Goal: Task Accomplishment & Management: Manage account settings

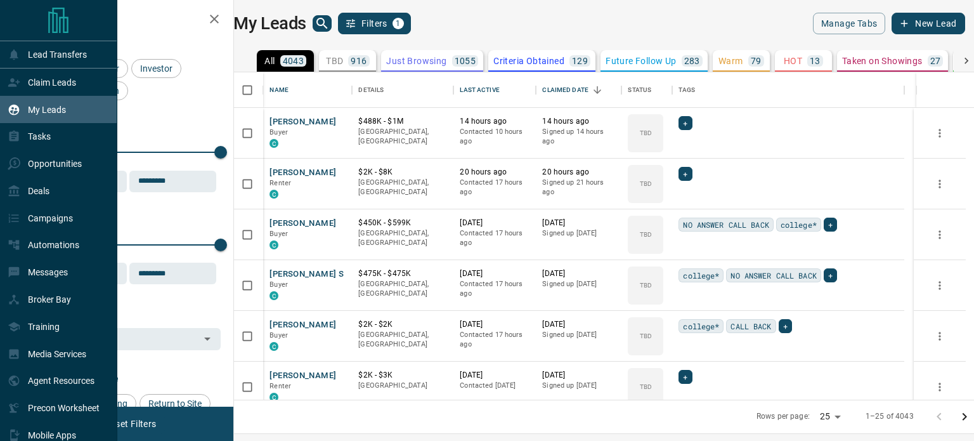
click at [58, 85] on p "Claim Leads" at bounding box center [52, 82] width 48 height 10
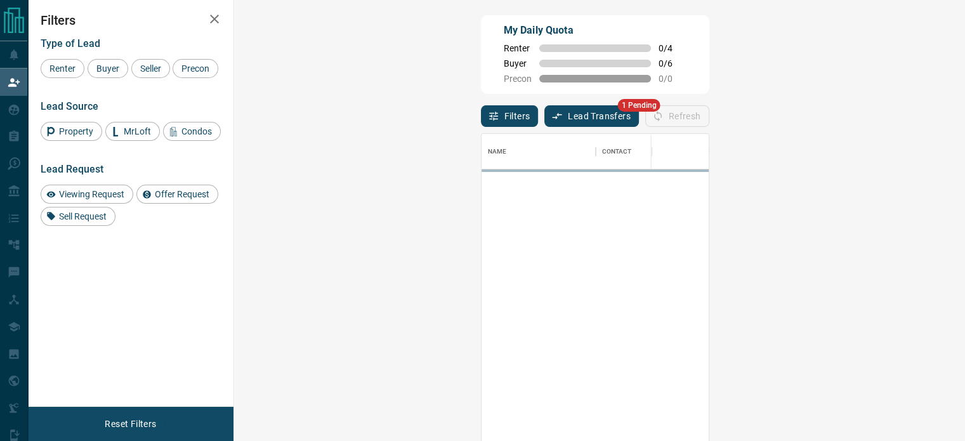
click at [152, 65] on span "Seller" at bounding box center [151, 68] width 30 height 10
click at [104, 79] on div "Type of Lead Renter Buyer Seller Precon Lead Source Property MrLoft Condos Lead…" at bounding box center [131, 127] width 180 height 198
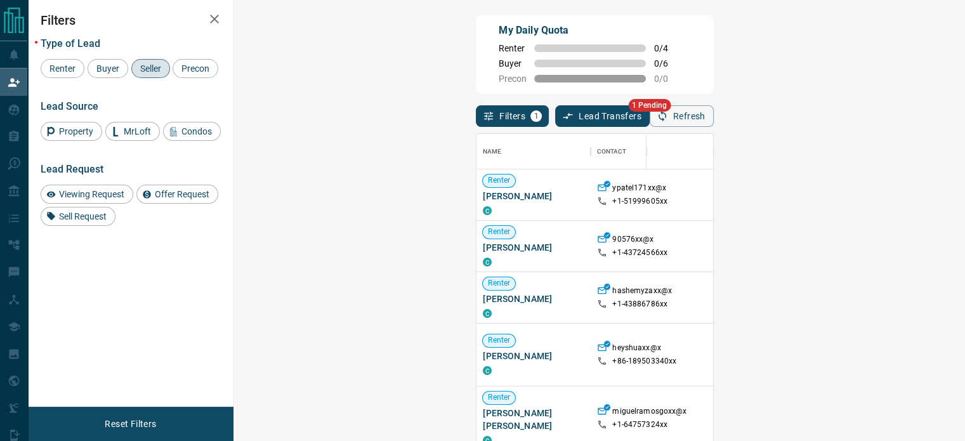
scroll to position [322, 693]
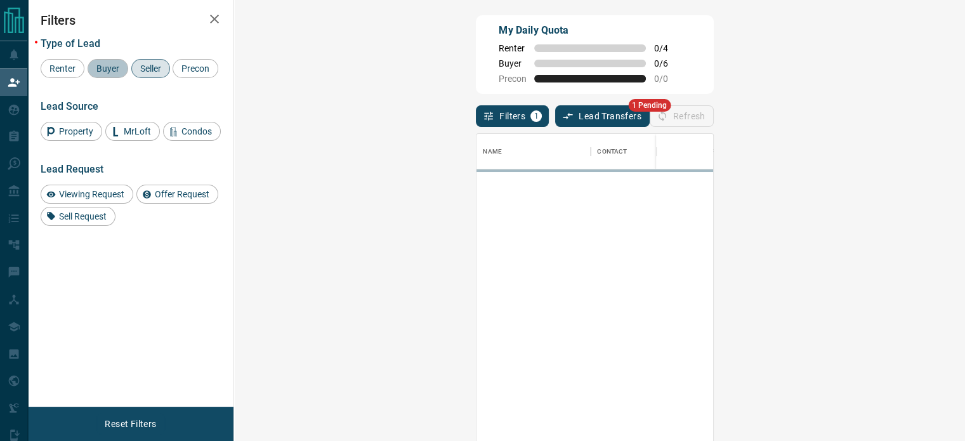
click at [104, 78] on div "Buyer" at bounding box center [108, 68] width 41 height 19
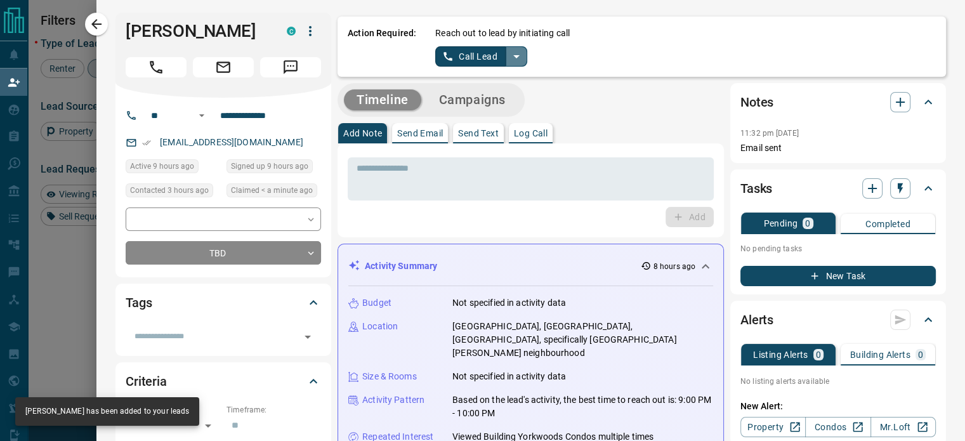
click at [509, 60] on icon "split button" at bounding box center [516, 56] width 15 height 15
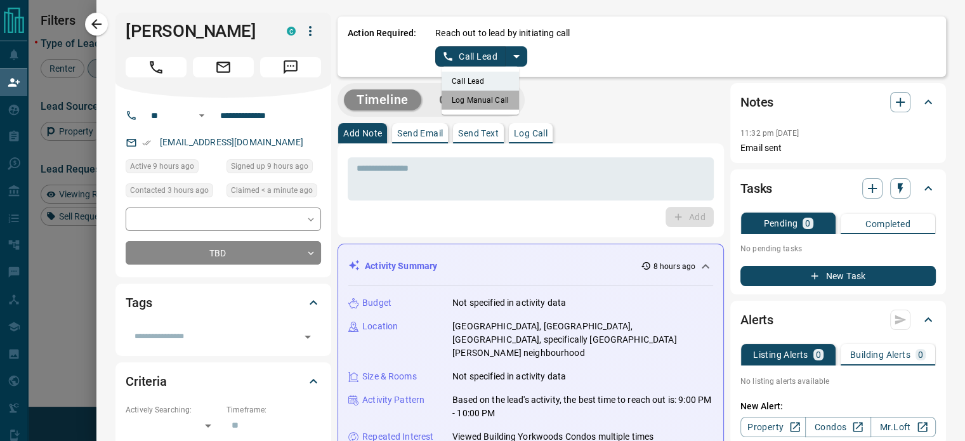
click at [482, 101] on li "Log Manual Call" at bounding box center [479, 100] width 77 height 19
click at [444, 54] on button "Log Manual Call" at bounding box center [477, 56] width 84 height 20
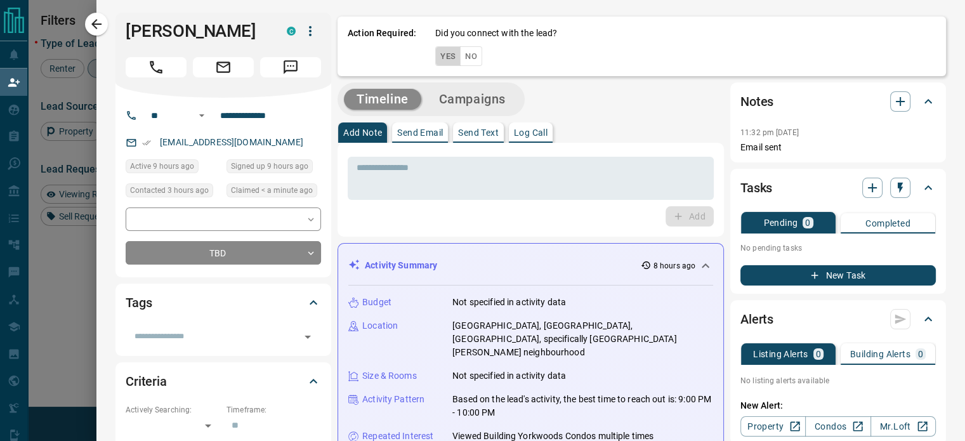
click at [444, 54] on button "Yes" at bounding box center [447, 56] width 25 height 20
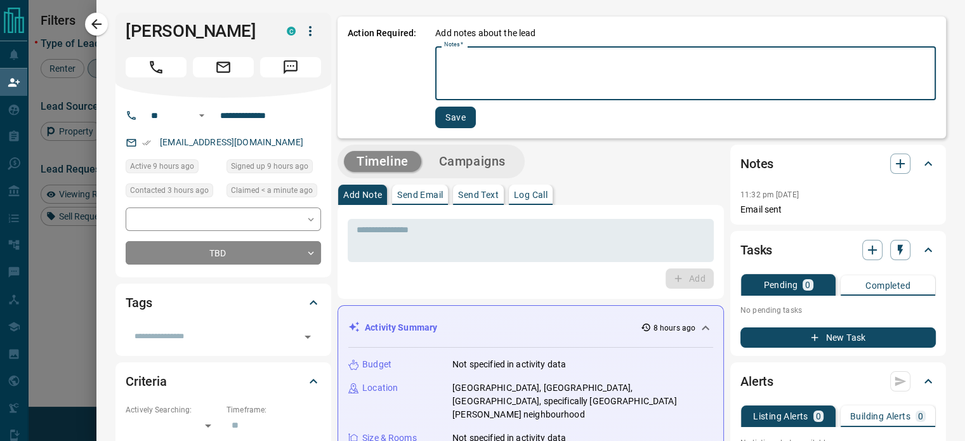
click at [510, 60] on textarea "Notes   *" at bounding box center [685, 73] width 483 height 43
type textarea "****"
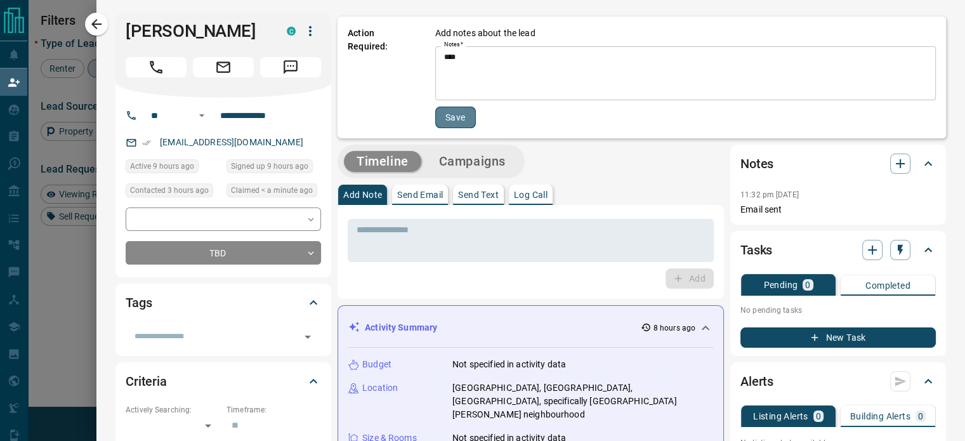
click at [444, 114] on button "Save" at bounding box center [455, 118] width 41 height 22
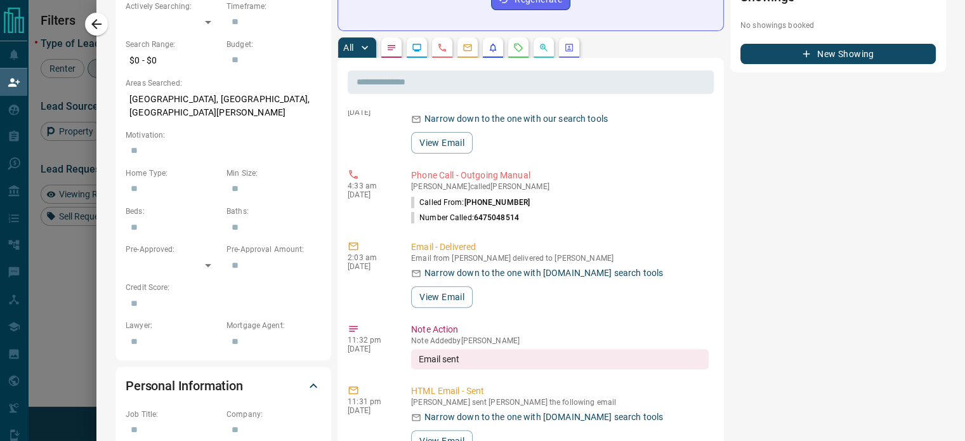
scroll to position [285, 0]
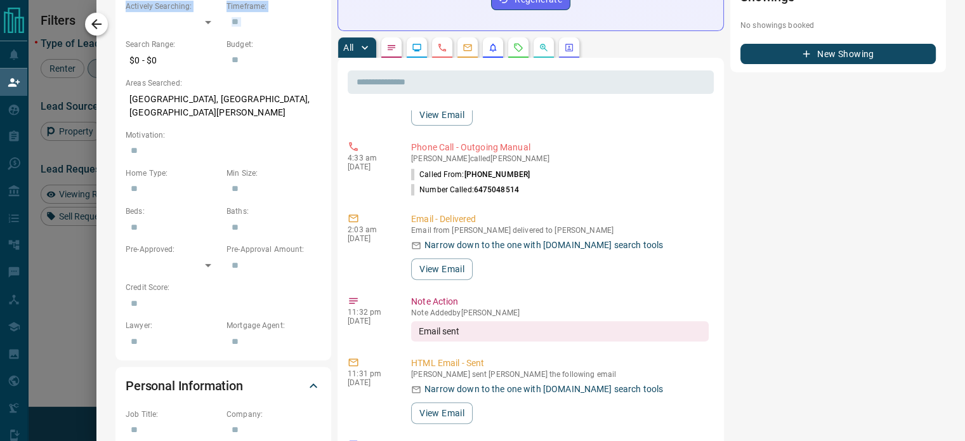
drag, startPoint x: 95, startPoint y: 41, endPoint x: 95, endPoint y: 32, distance: 8.9
click at [96, 32] on div "**********" at bounding box center [530, 220] width 868 height 441
click at [95, 32] on button "button" at bounding box center [96, 24] width 23 height 23
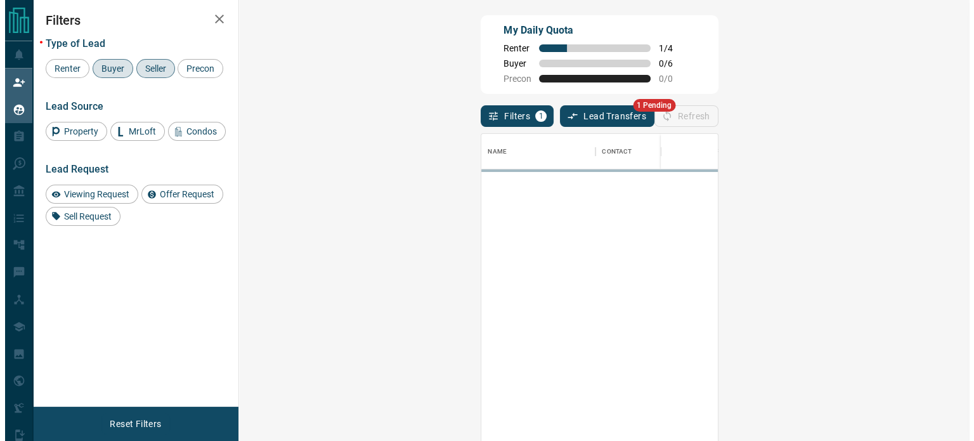
scroll to position [322, 693]
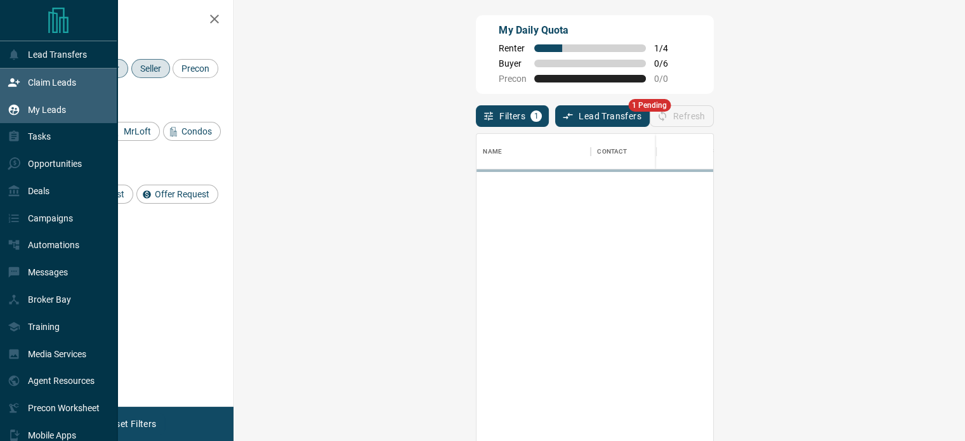
click at [23, 113] on div "My Leads" at bounding box center [37, 109] width 58 height 21
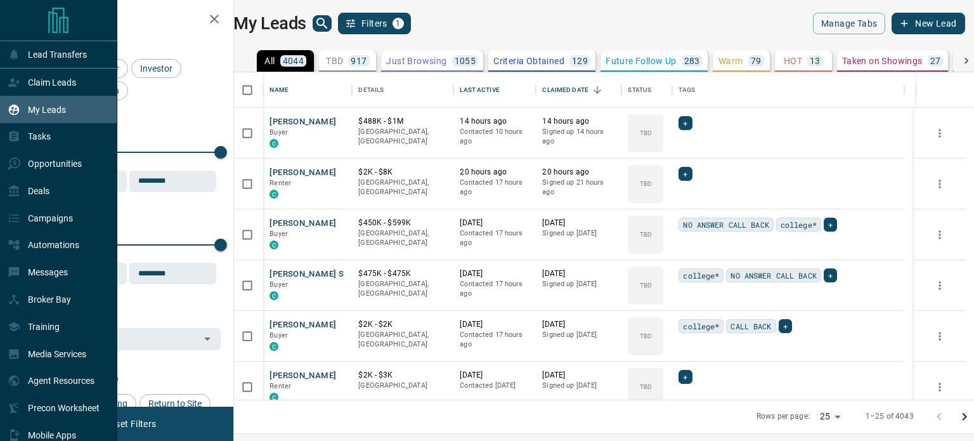
scroll to position [318, 725]
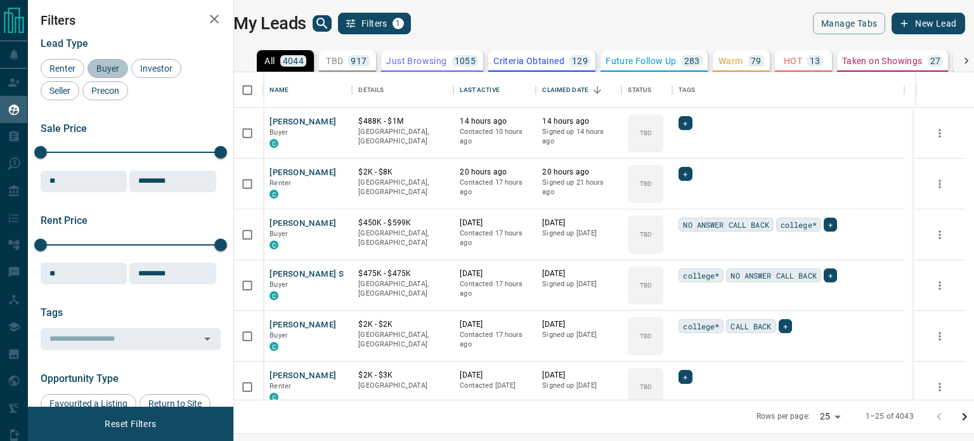
click at [112, 69] on span "Buyer" at bounding box center [108, 68] width 32 height 10
click at [157, 74] on div "Investor" at bounding box center [156, 68] width 50 height 19
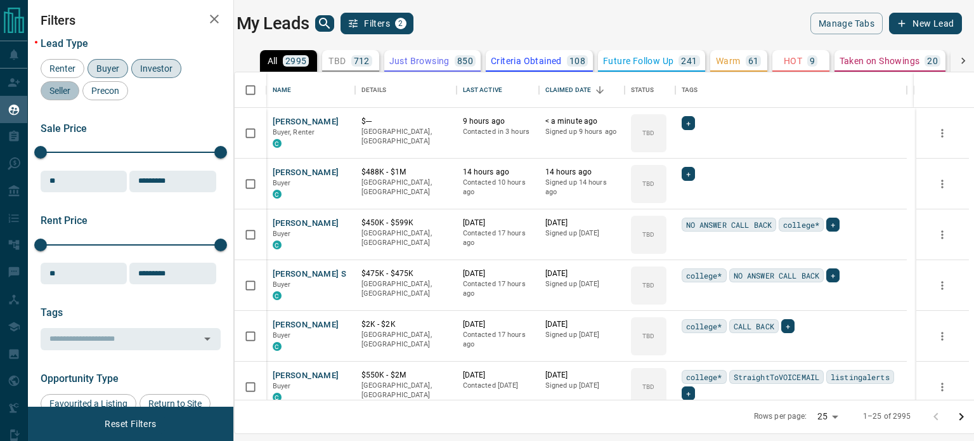
click at [60, 86] on span "Seller" at bounding box center [60, 91] width 30 height 10
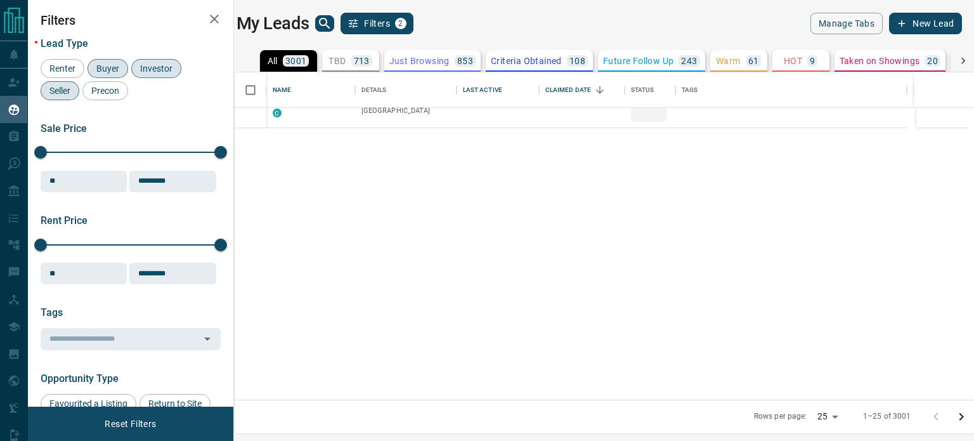
scroll to position [0, 0]
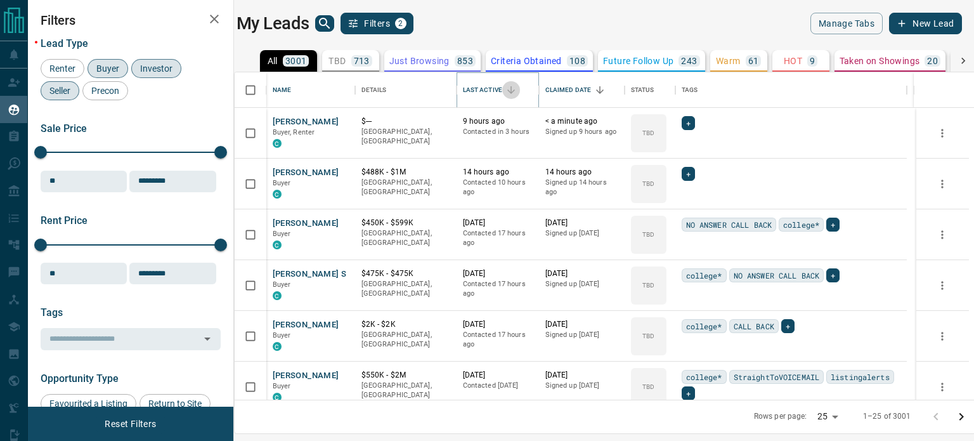
click at [508, 89] on button "Sort" at bounding box center [511, 90] width 18 height 18
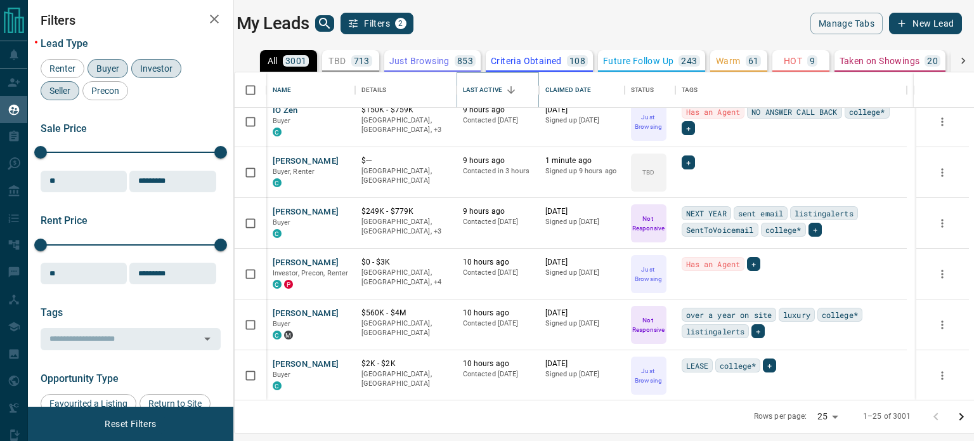
scroll to position [976, 0]
click at [825, 411] on body "Lead Transfers Claim Leads My Leads Tasks Opportunities Deals Campaigns Automat…" at bounding box center [487, 212] width 974 height 425
click at [824, 419] on li "100" at bounding box center [826, 416] width 34 height 19
type input "***"
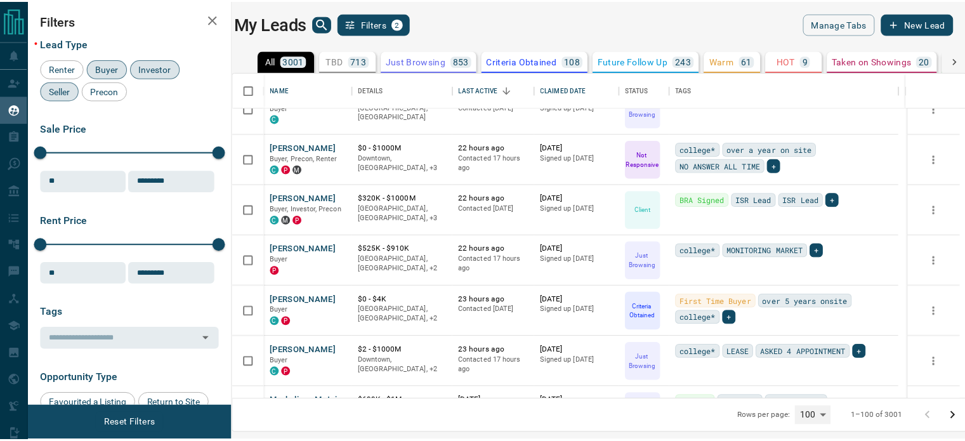
scroll to position [3222, 0]
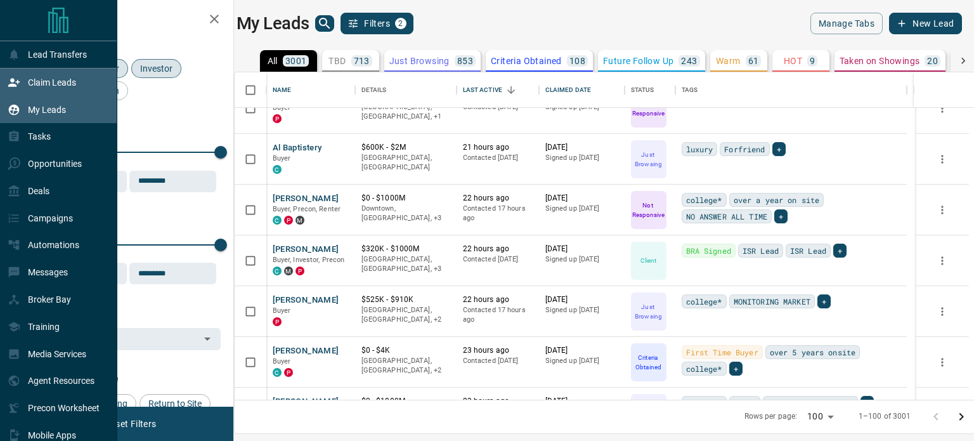
click at [15, 80] on icon at bounding box center [14, 82] width 13 height 13
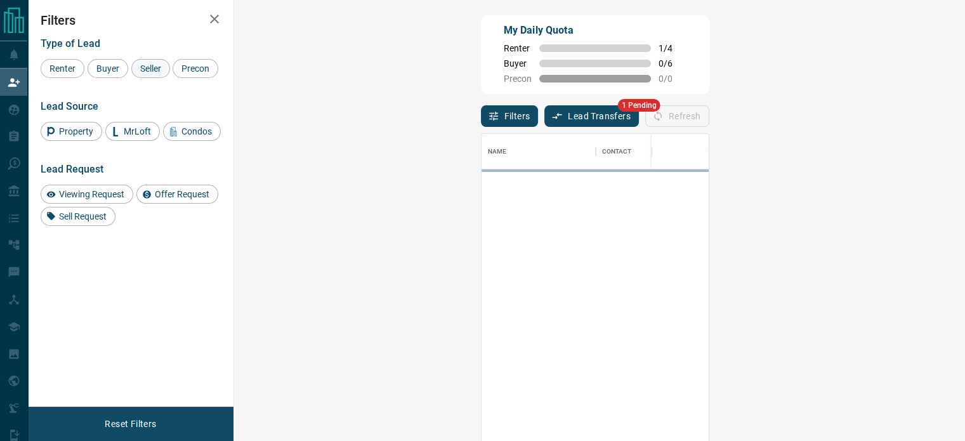
scroll to position [322, 693]
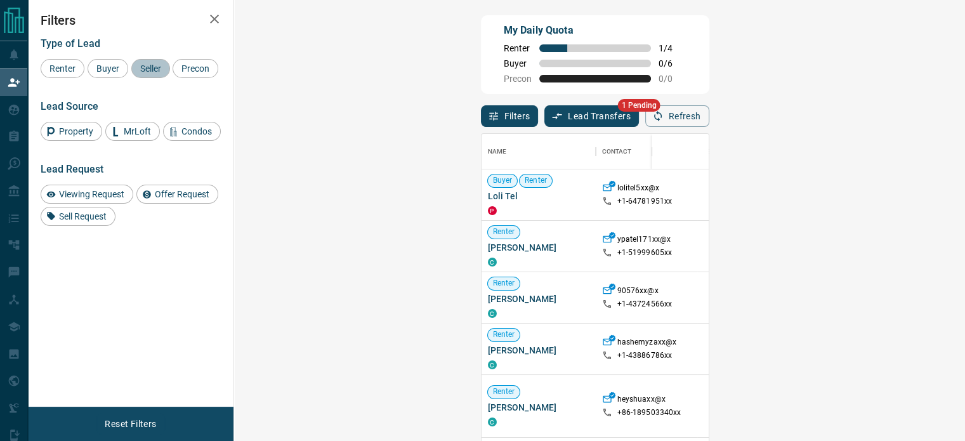
click at [147, 68] on span "Seller" at bounding box center [151, 68] width 30 height 10
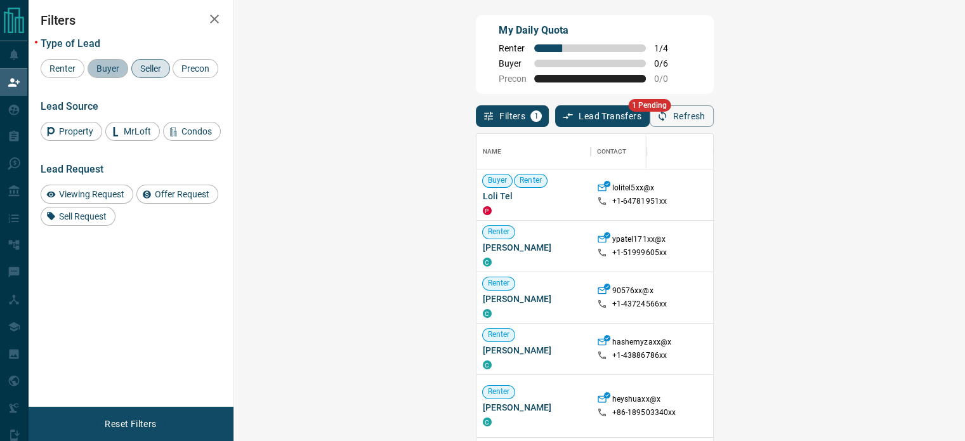
click at [107, 68] on span "Buyer" at bounding box center [108, 68] width 32 height 10
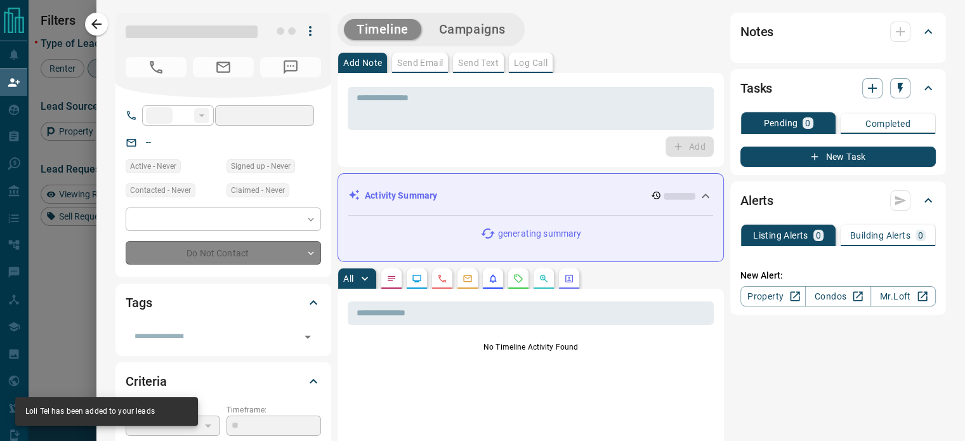
type input "**"
type input "**********"
type input "**"
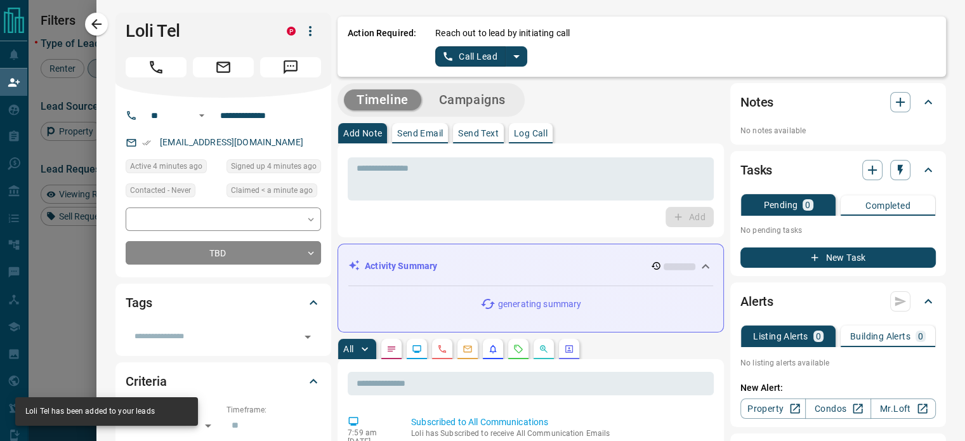
scroll to position [22, 0]
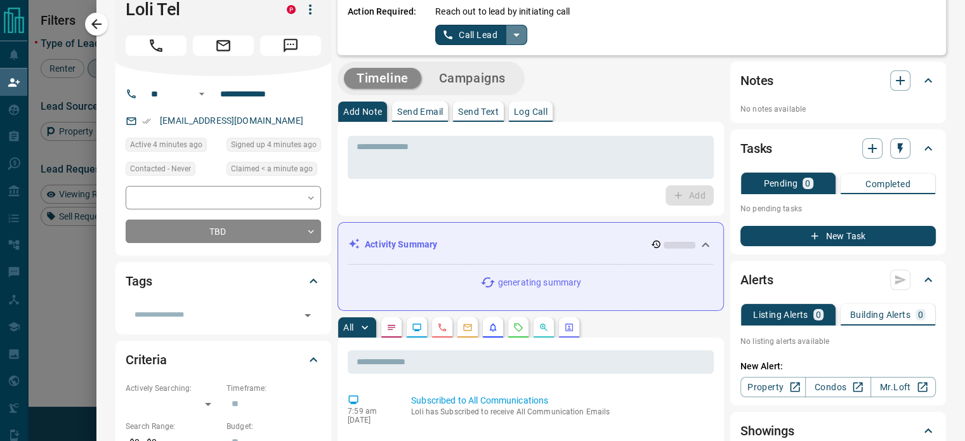
click at [510, 35] on icon "split button" at bounding box center [516, 34] width 15 height 15
click at [464, 83] on li "Log Manual Call" at bounding box center [479, 78] width 77 height 19
click at [440, 25] on button "Log Manual Call" at bounding box center [477, 35] width 84 height 20
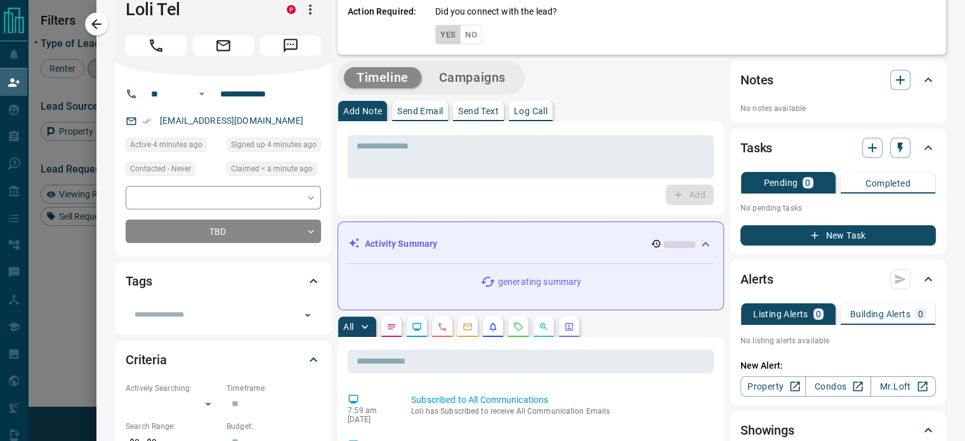
click at [436, 30] on button "Yes" at bounding box center [447, 35] width 25 height 20
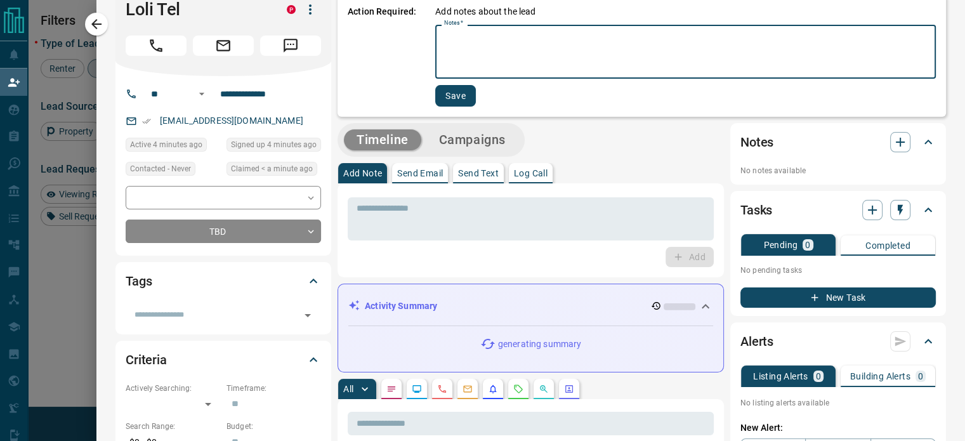
click at [462, 47] on textarea "Notes   *" at bounding box center [685, 51] width 483 height 43
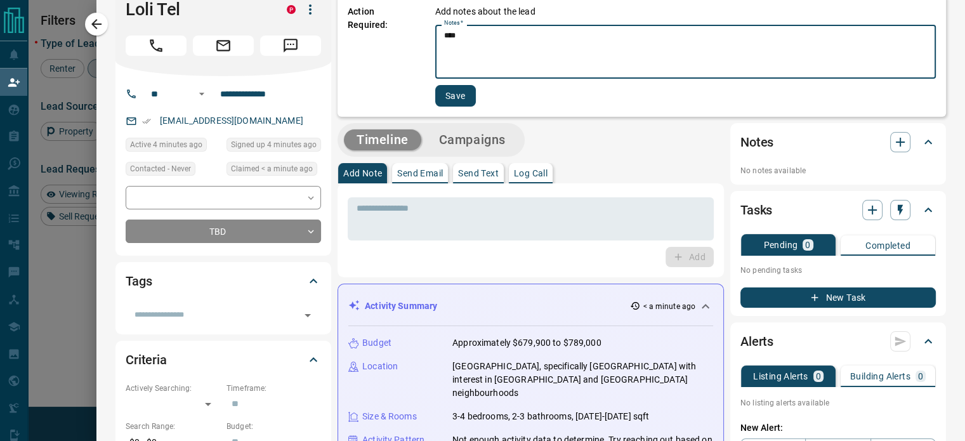
type textarea "****"
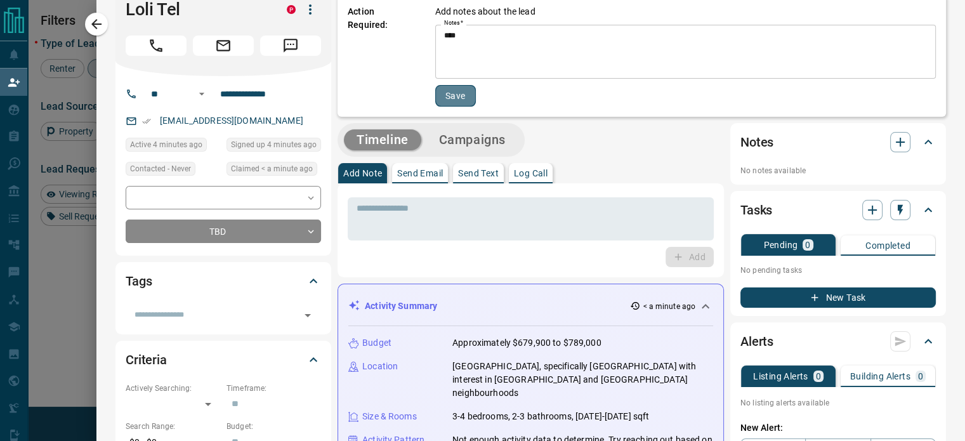
click at [450, 90] on button "Save" at bounding box center [455, 96] width 41 height 22
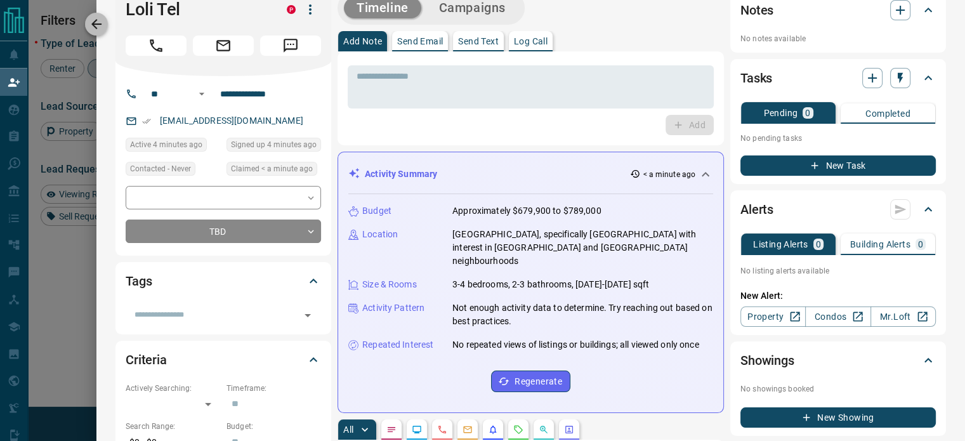
click at [93, 22] on icon "button" at bounding box center [96, 23] width 15 height 15
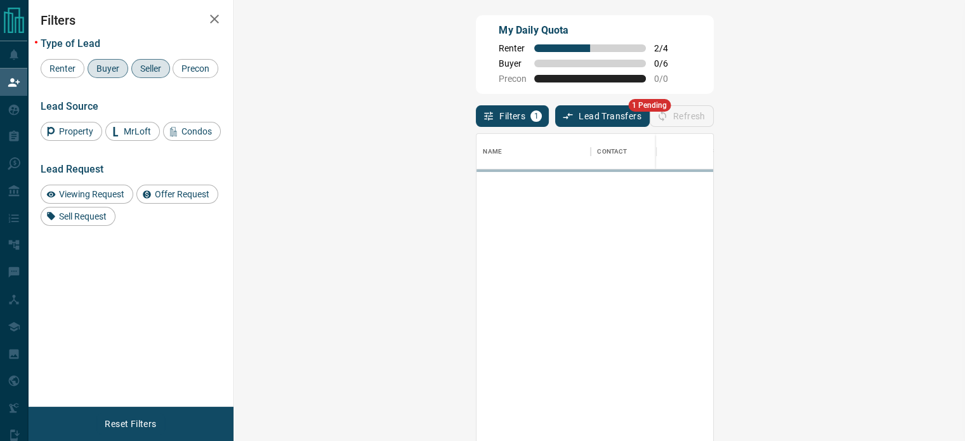
scroll to position [322, 693]
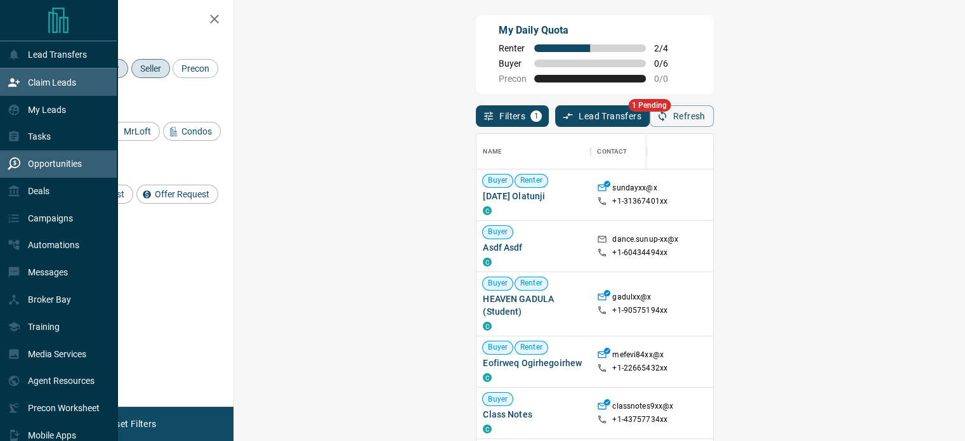
click at [20, 169] on div "Opportunities" at bounding box center [45, 164] width 74 height 21
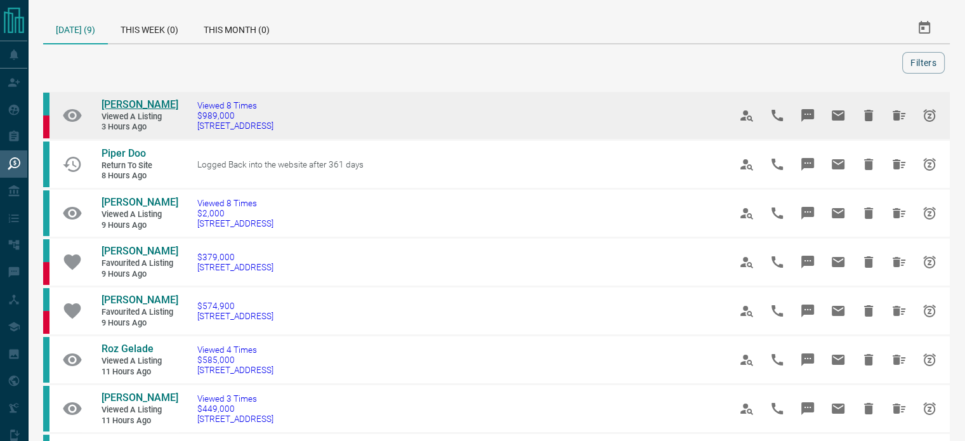
click at [145, 101] on span "[PERSON_NAME]" at bounding box center [139, 104] width 77 height 12
click at [931, 108] on icon "Snooze" at bounding box center [929, 115] width 15 height 15
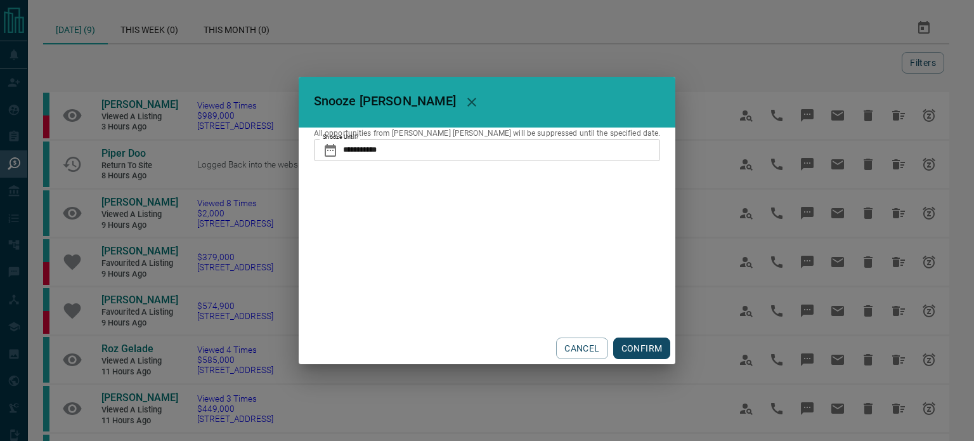
click at [617, 339] on button "CONFIRM" at bounding box center [642, 348] width 58 height 22
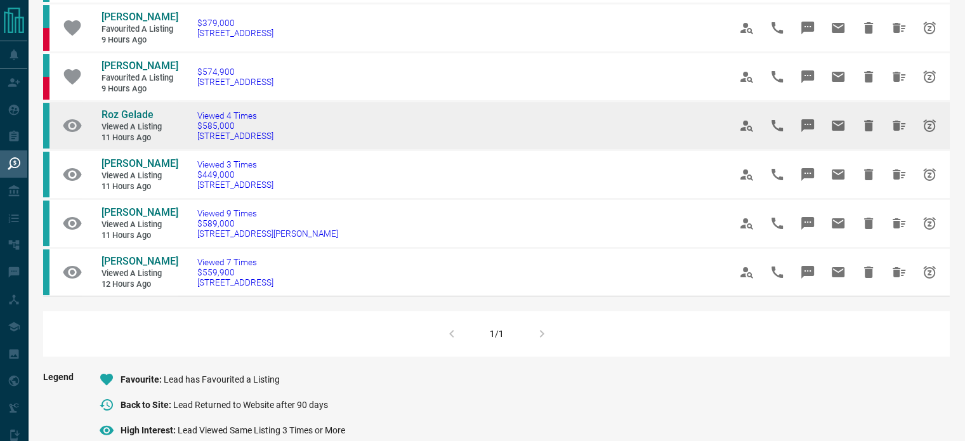
scroll to position [41, 0]
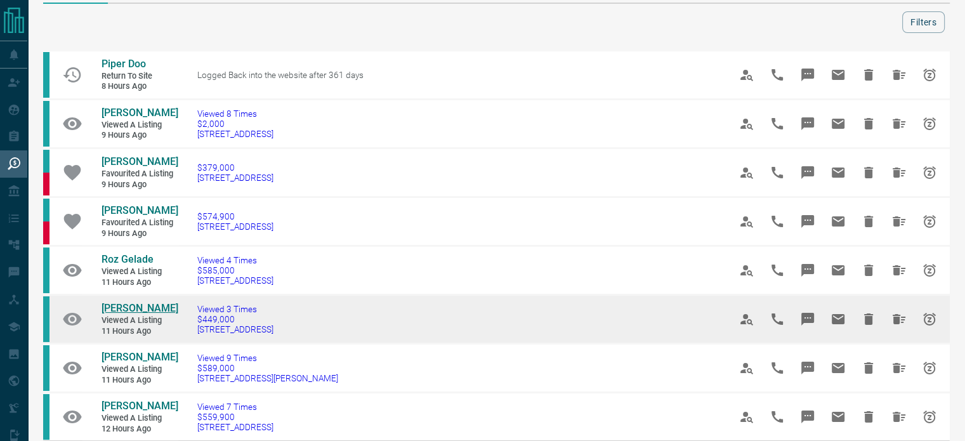
click at [145, 314] on span "[PERSON_NAME]" at bounding box center [139, 308] width 77 height 12
